Goal: Find specific page/section: Find specific page/section

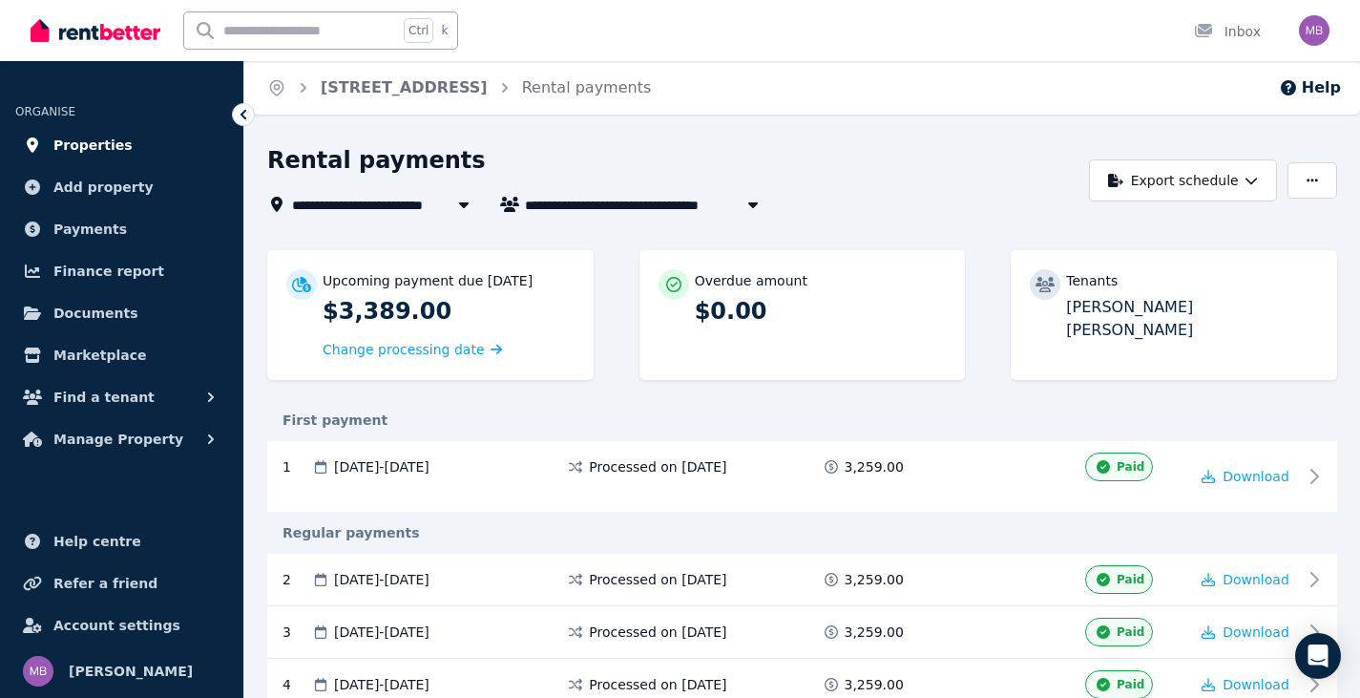
click at [115, 146] on link "Properties" at bounding box center [121, 145] width 213 height 38
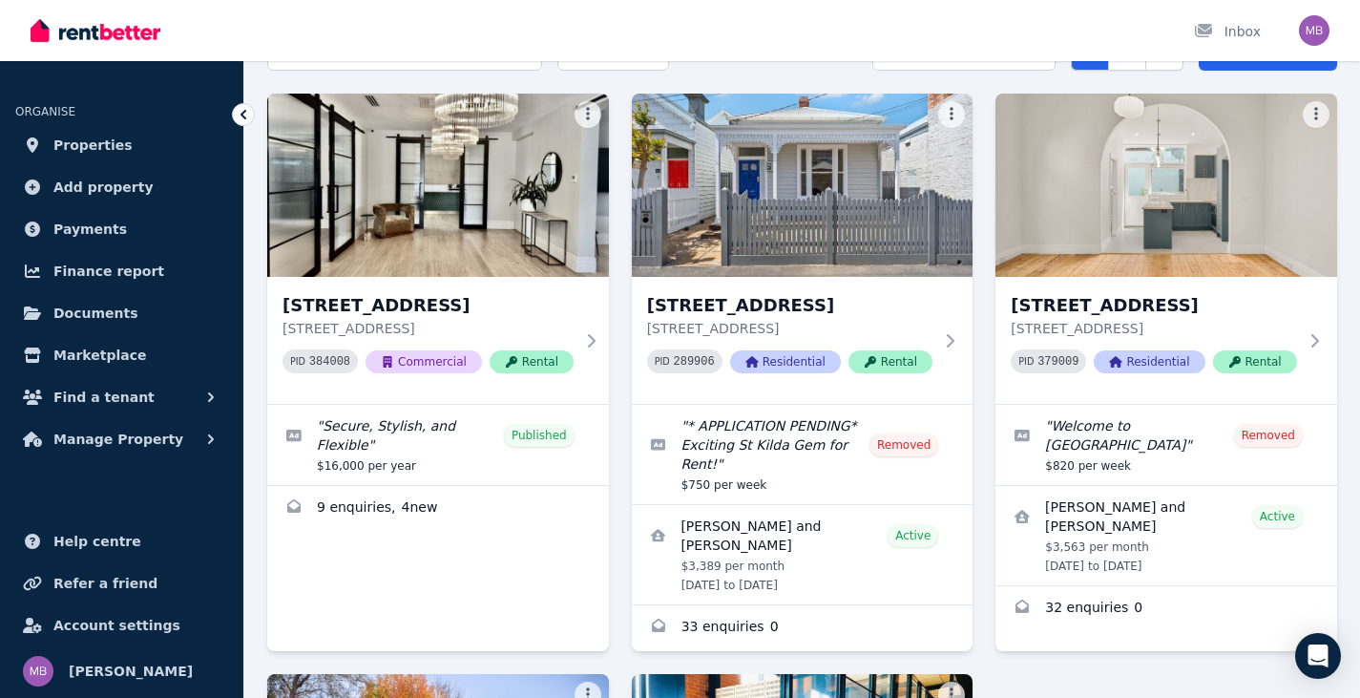
scroll to position [477, 0]
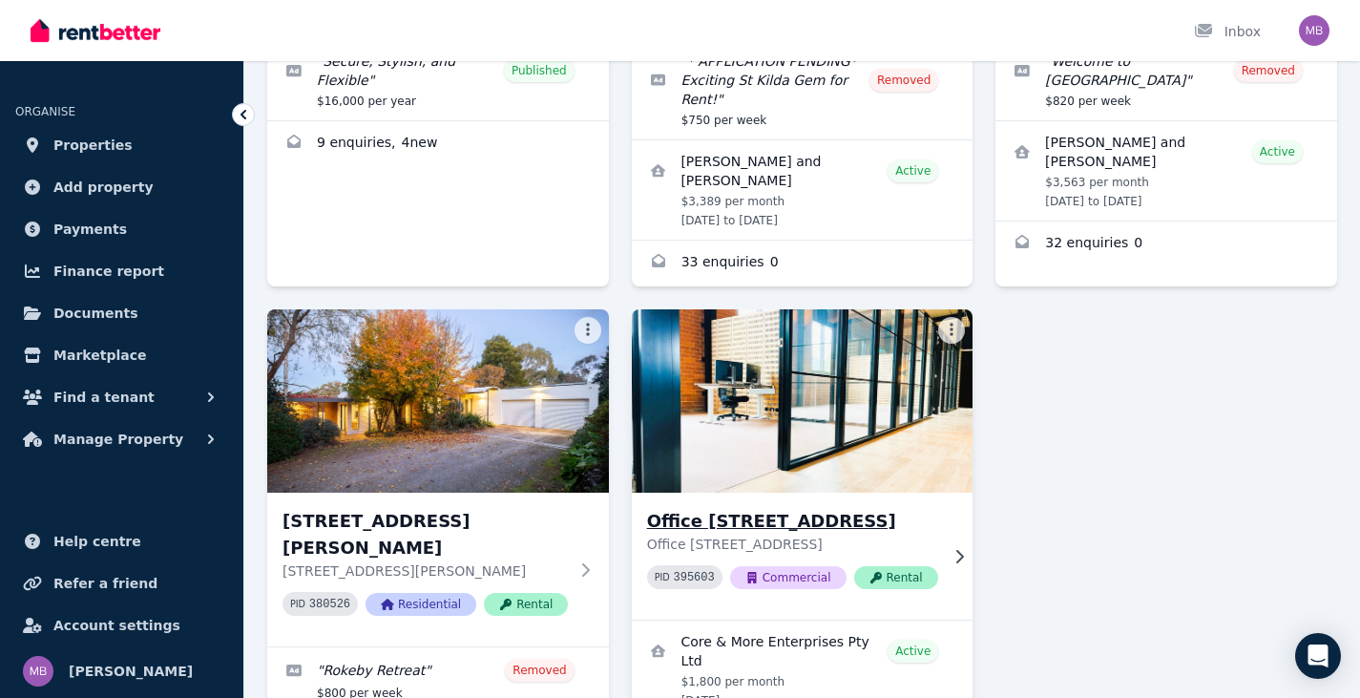
click at [818, 452] on img at bounding box center [802, 400] width 359 height 193
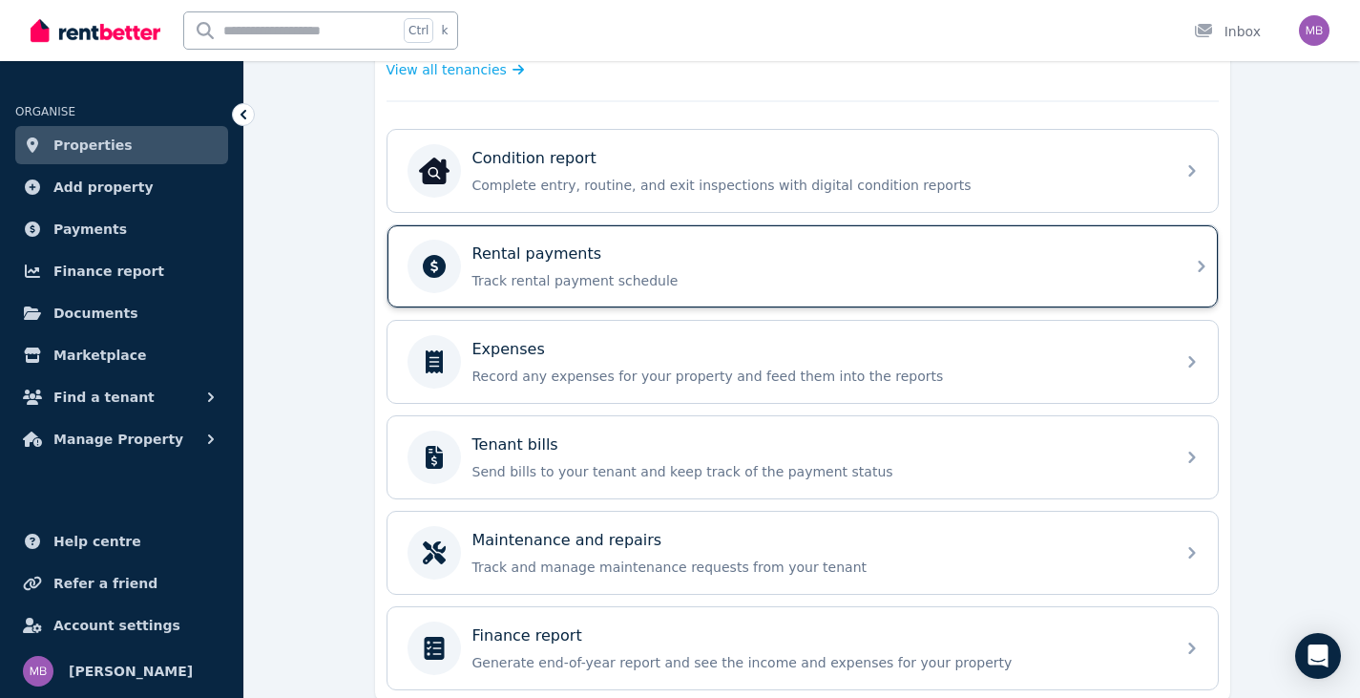
scroll to position [573, 0]
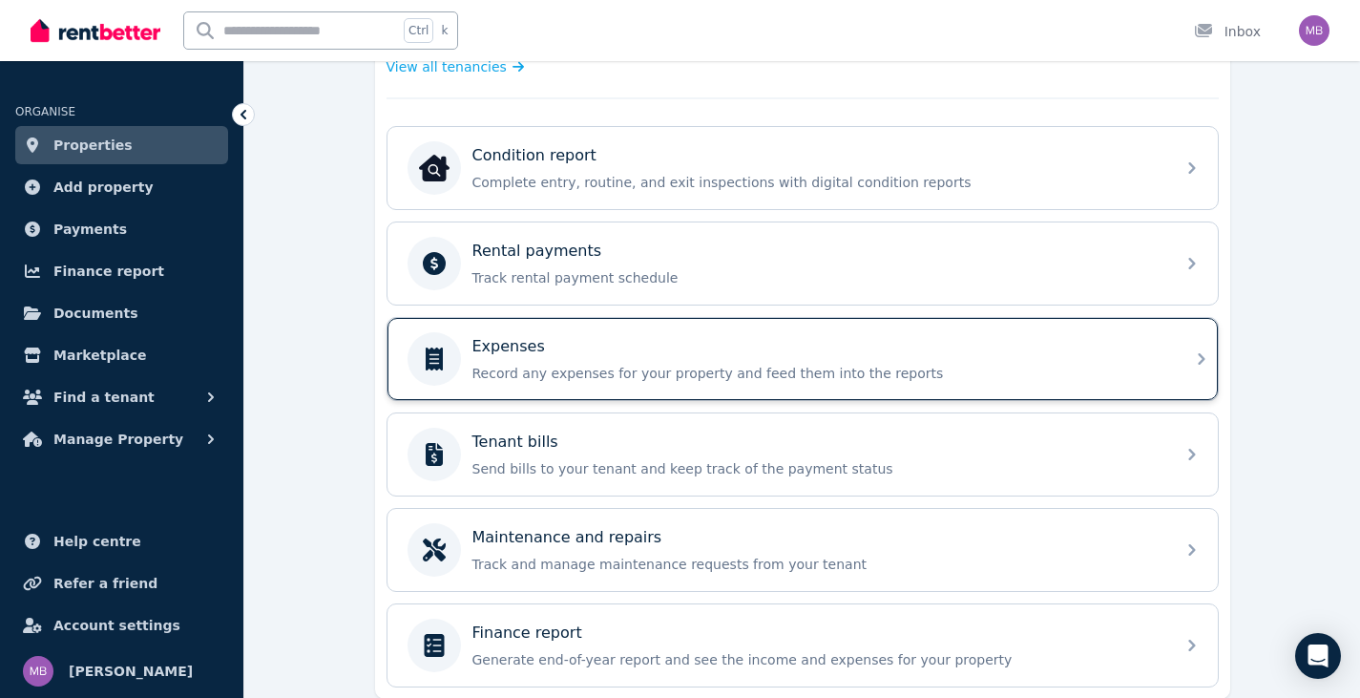
click at [1163, 358] on div "Expenses Record any expenses for your property and feed them into the reports" at bounding box center [802, 359] width 830 height 82
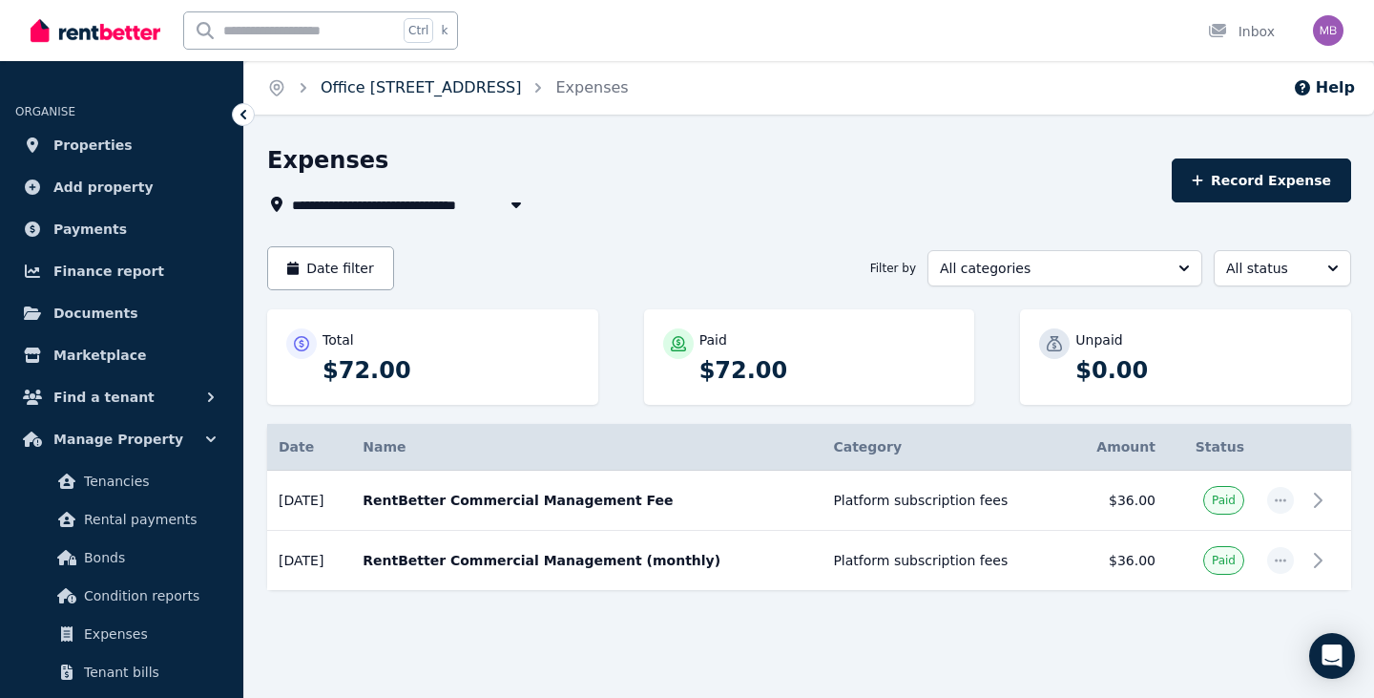
click at [484, 85] on link "Office 1 - 6 Normanby St, Warragul" at bounding box center [421, 87] width 200 height 18
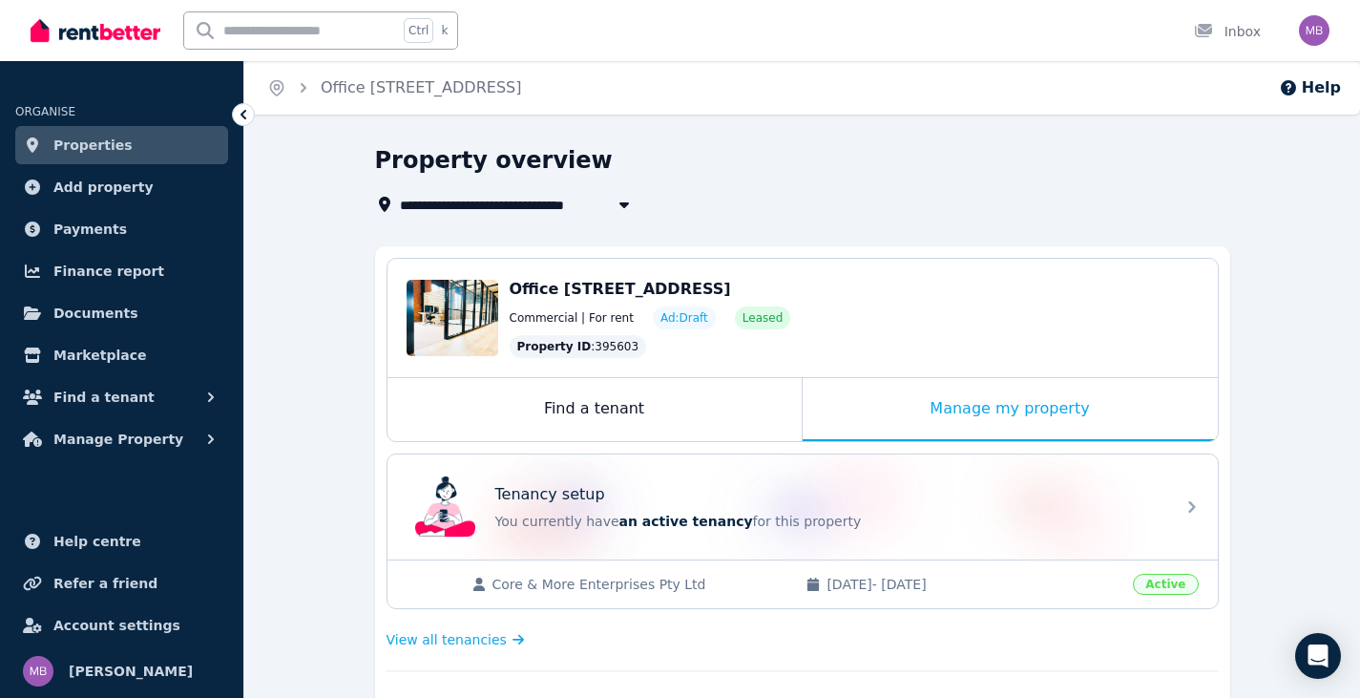
scroll to position [382, 0]
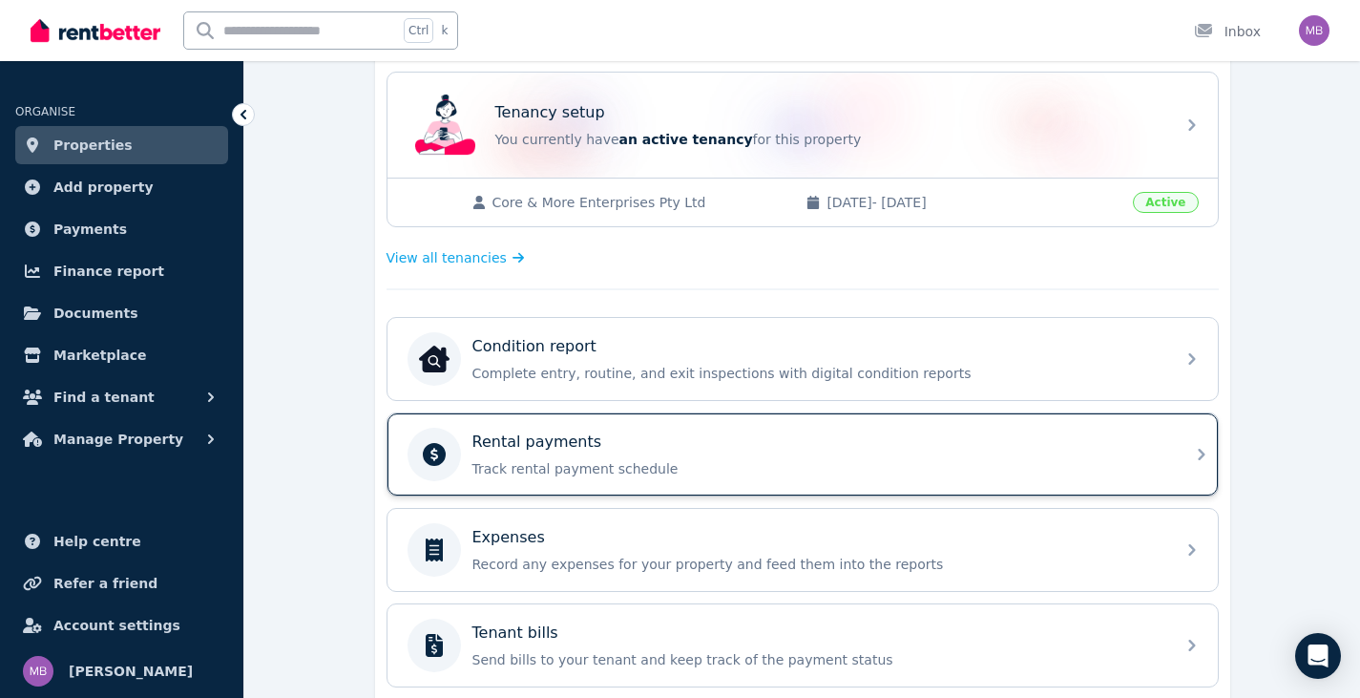
click at [1200, 450] on icon at bounding box center [1201, 454] width 7 height 11
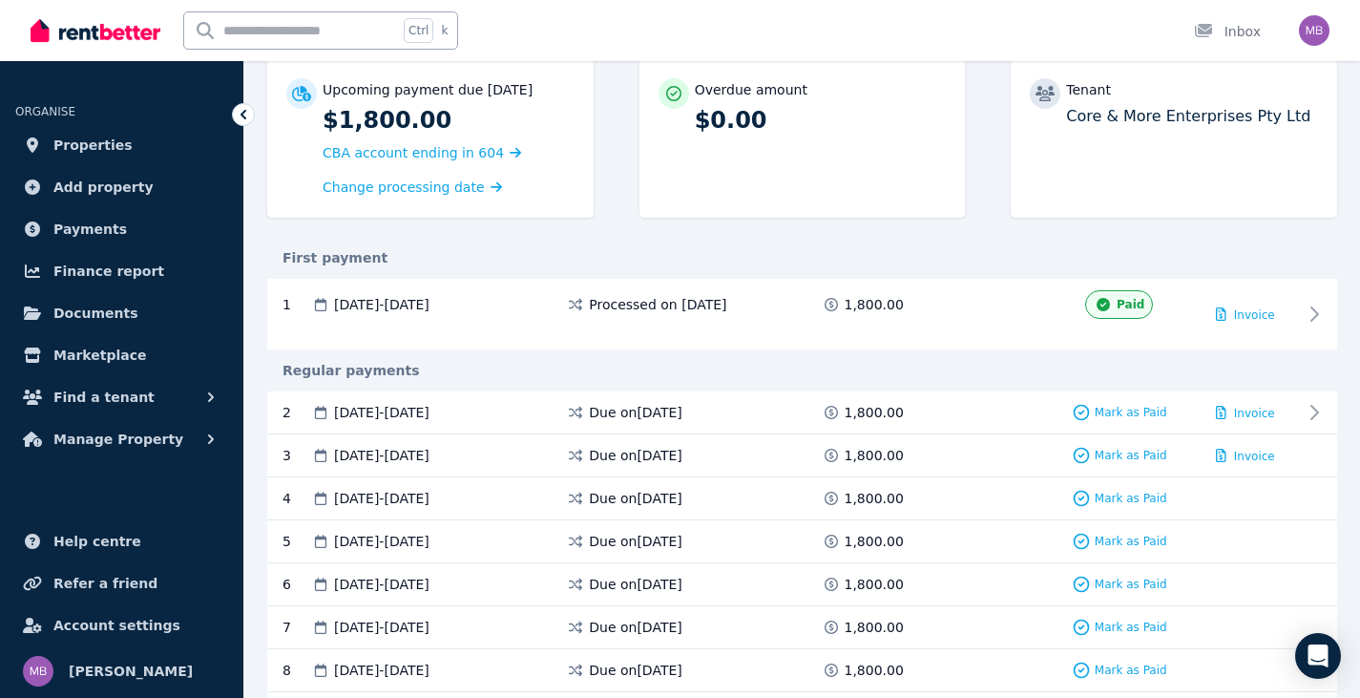
scroll to position [95, 0]
